Goal: Check status: Check status

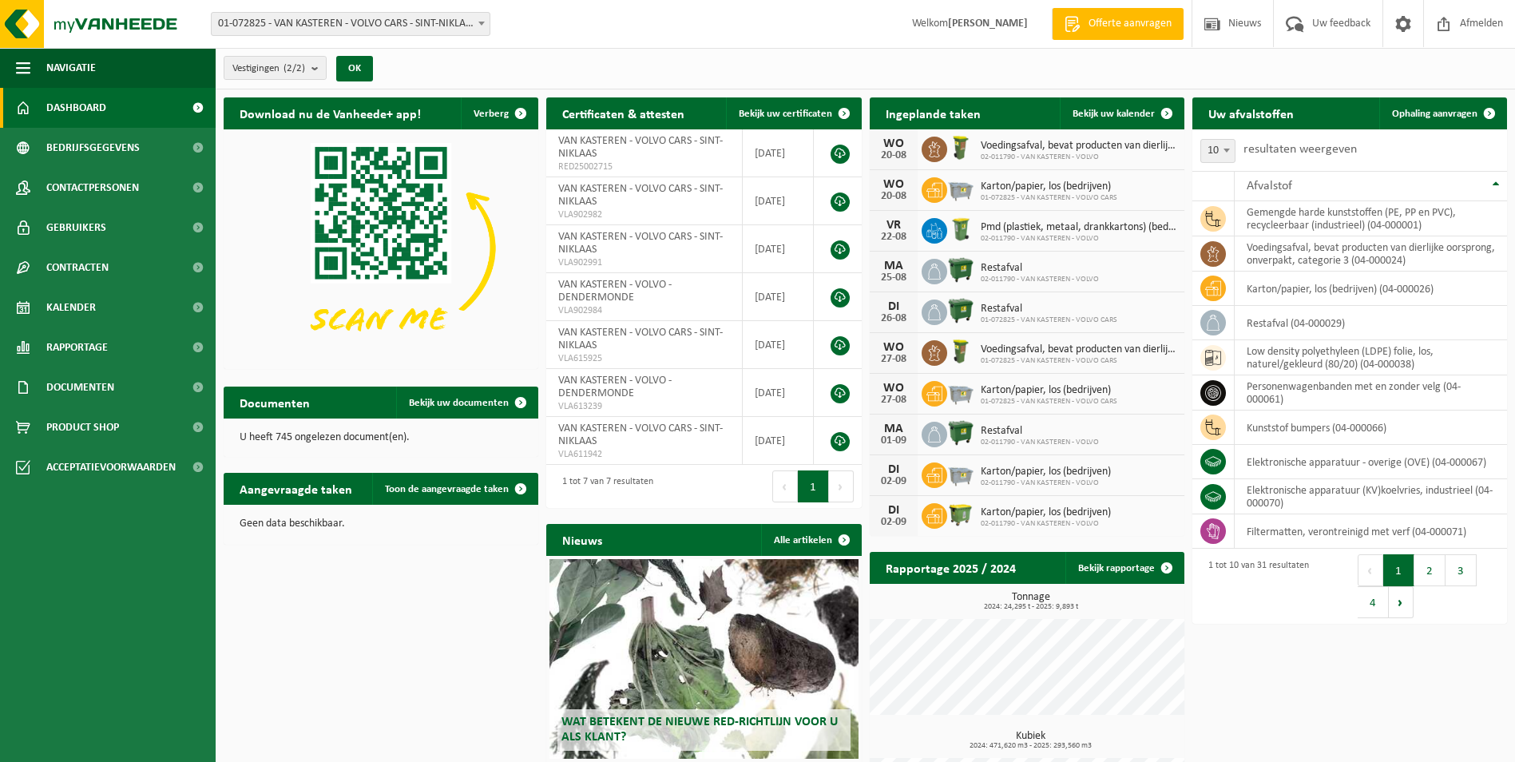
click at [485, 22] on span at bounding box center [482, 23] width 16 height 21
select select "6444"
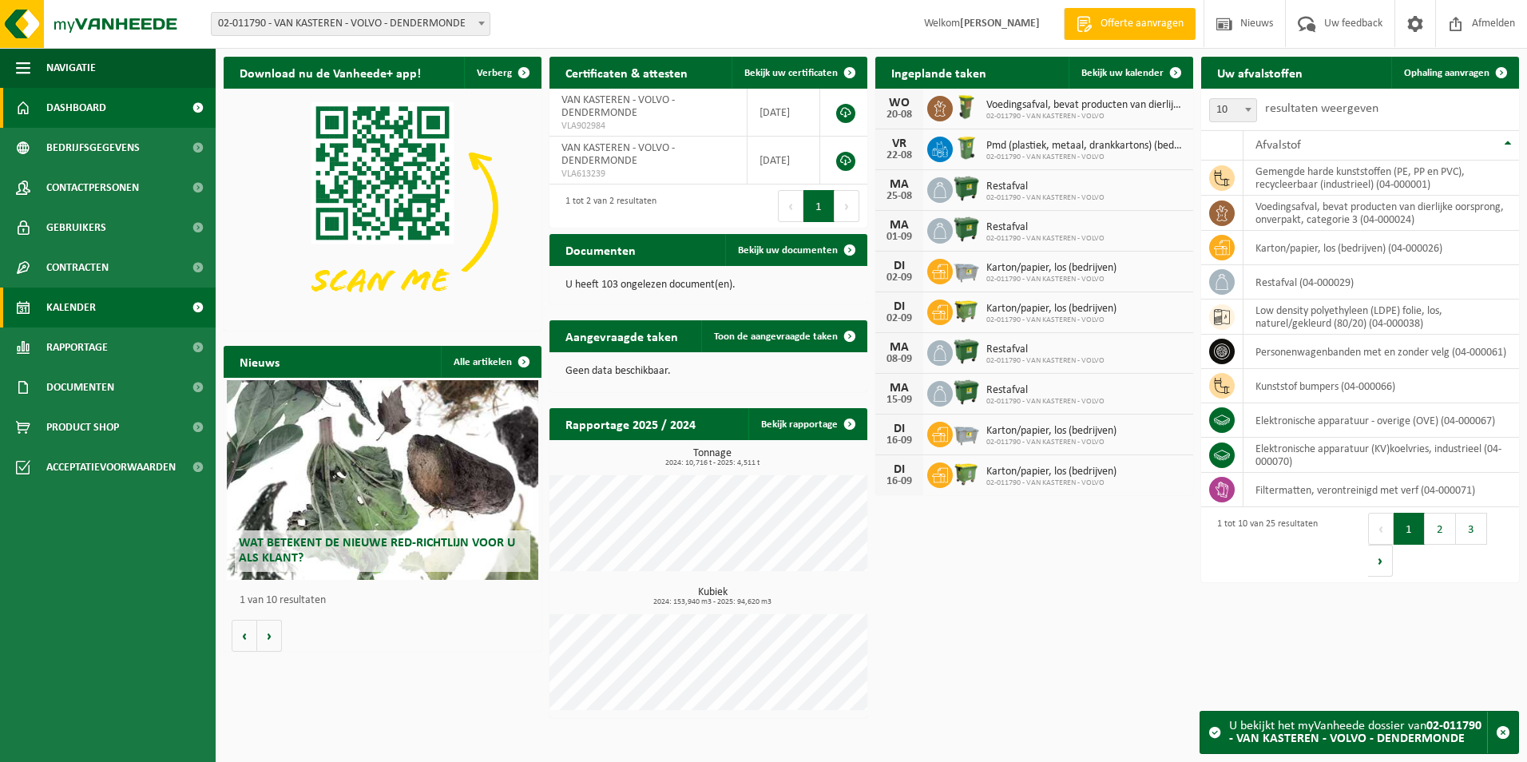
click at [62, 303] on span "Kalender" at bounding box center [71, 308] width 50 height 40
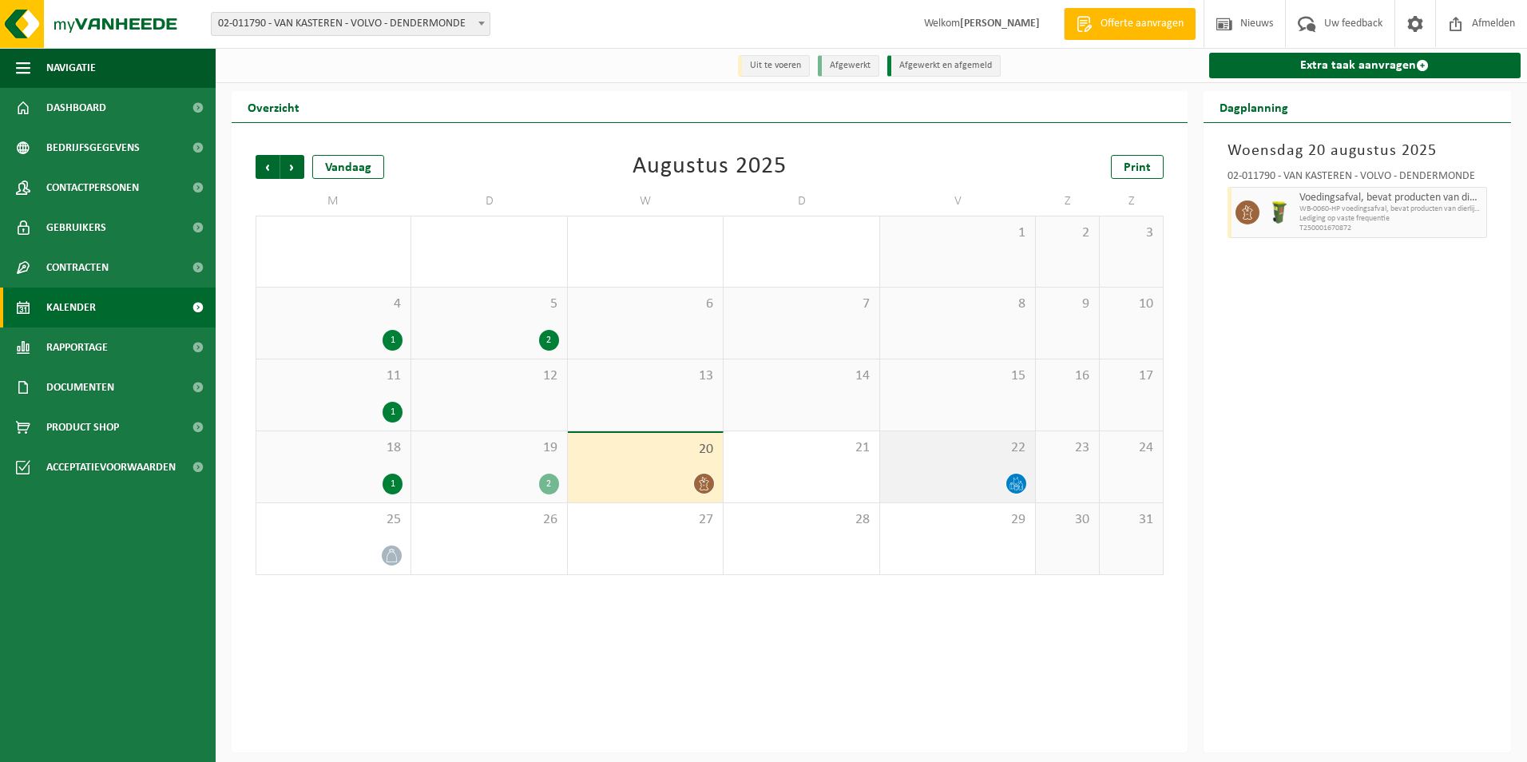
click at [986, 478] on div at bounding box center [957, 484] width 139 height 22
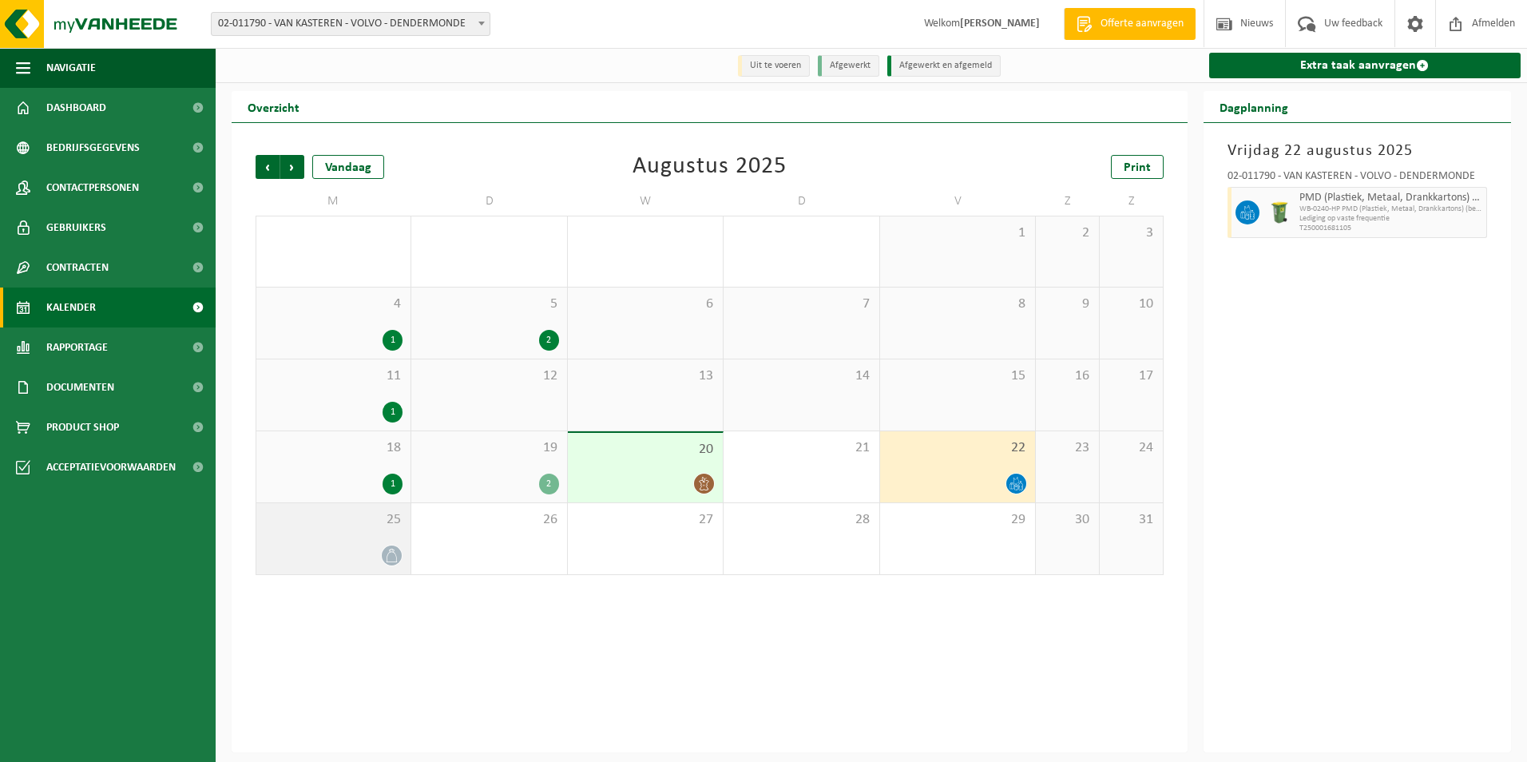
click at [358, 541] on div "25" at bounding box center [333, 538] width 154 height 71
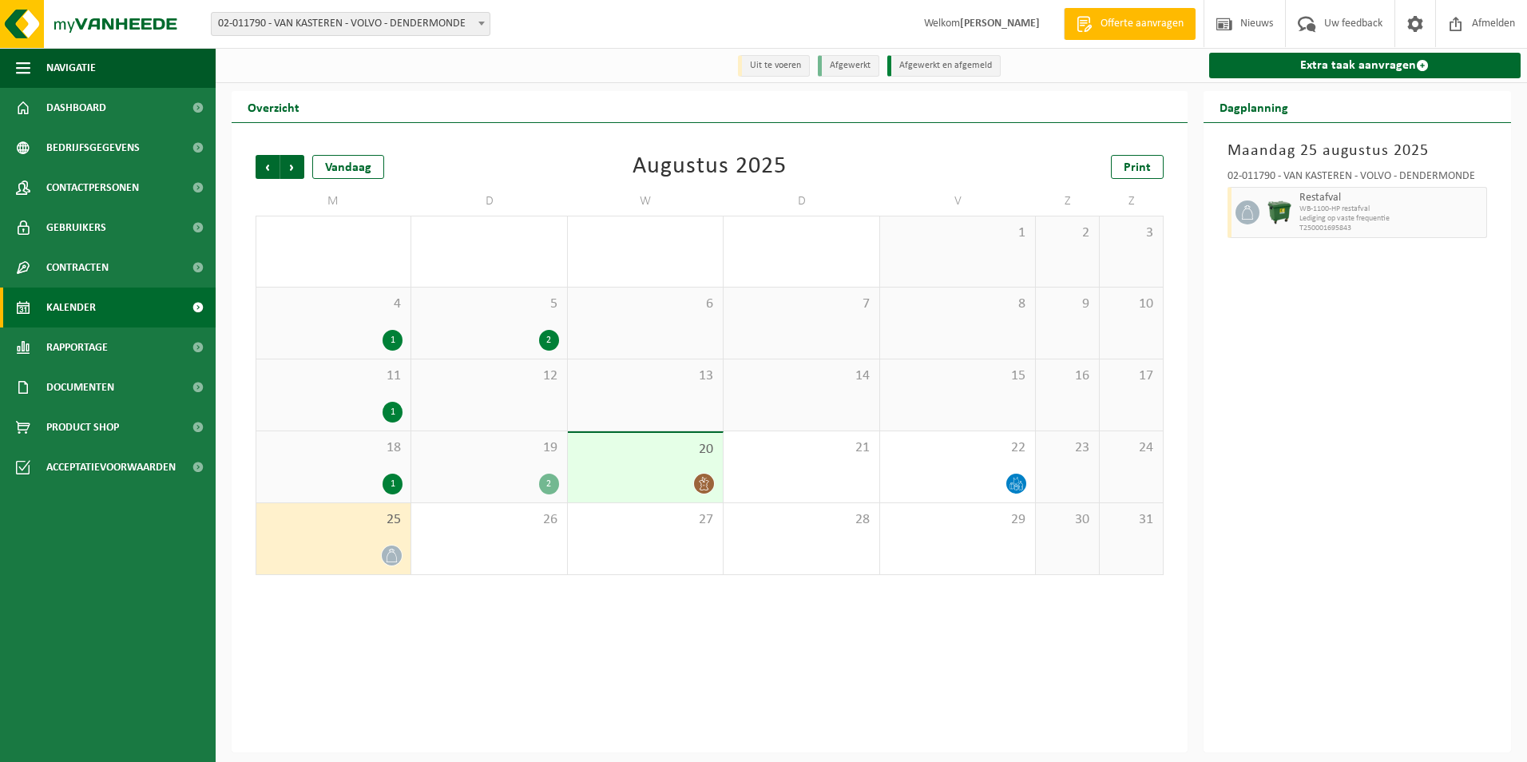
click at [624, 460] on div "20" at bounding box center [645, 467] width 155 height 69
